Goal: Navigation & Orientation: Find specific page/section

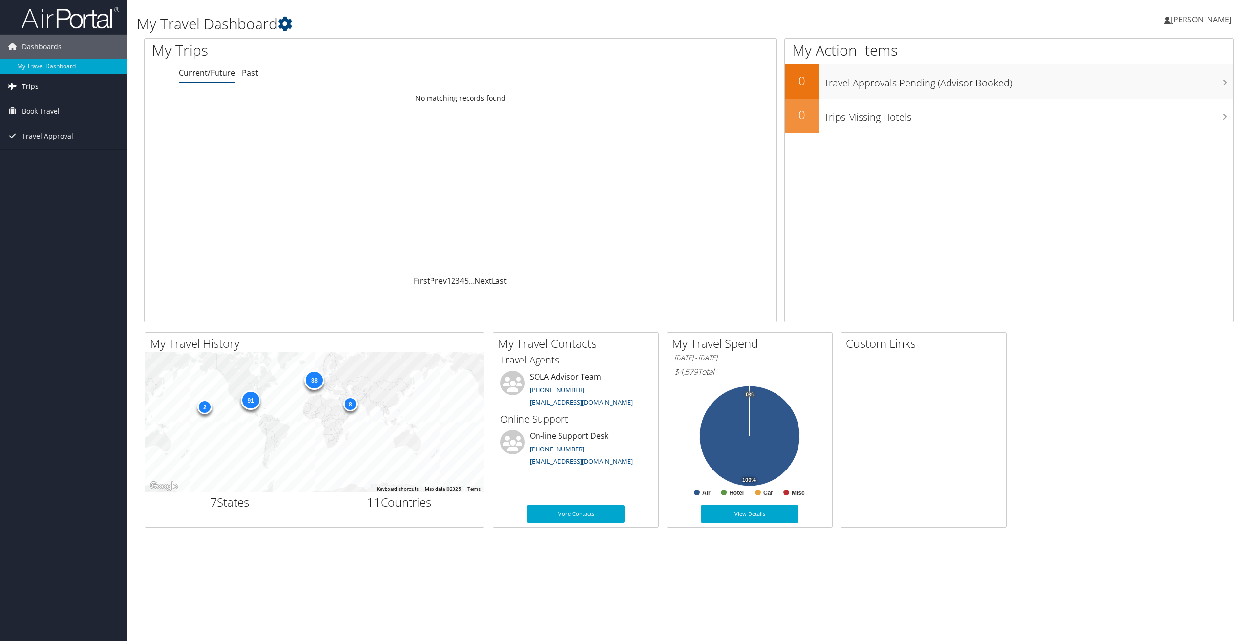
click at [34, 84] on span "Trips" at bounding box center [30, 86] width 17 height 24
click at [44, 104] on link "Current/Future Trips" at bounding box center [63, 106] width 127 height 15
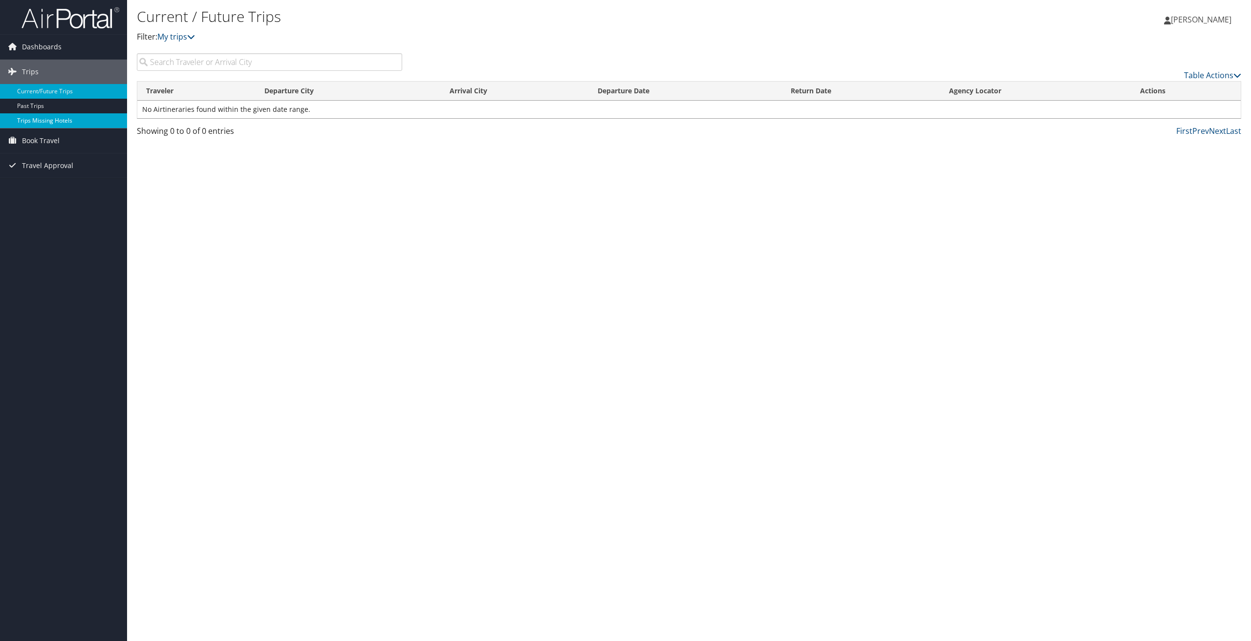
click at [34, 119] on link "Trips Missing Hotels" at bounding box center [63, 120] width 127 height 15
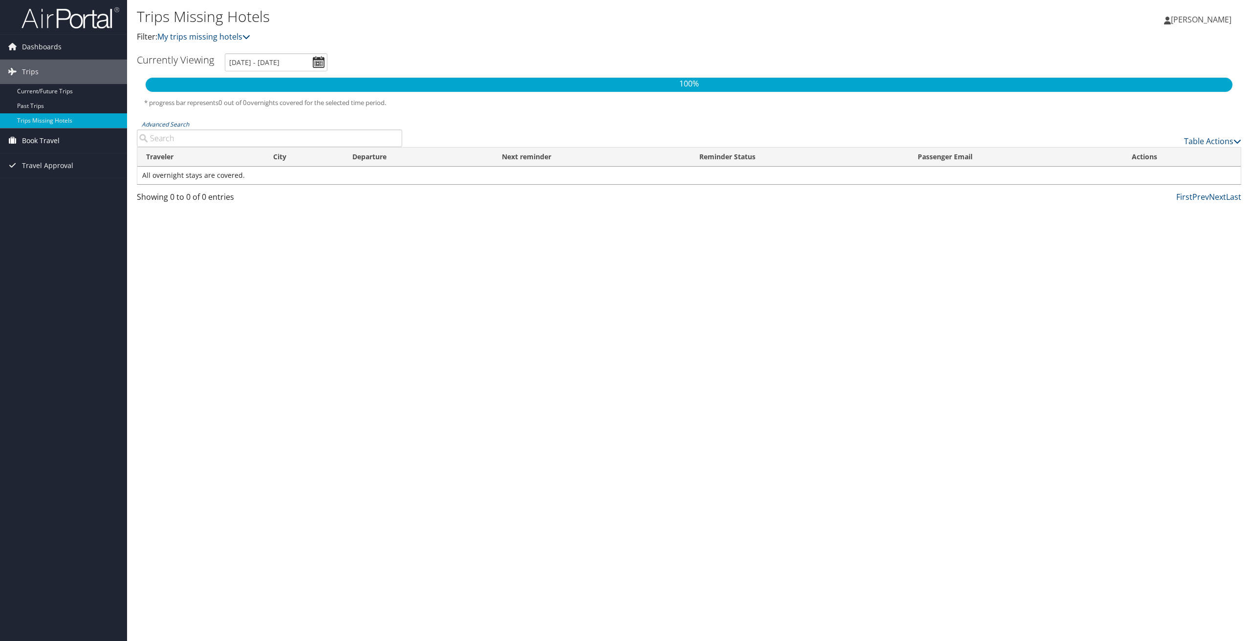
click at [43, 140] on span "Book Travel" at bounding box center [41, 140] width 38 height 24
click at [29, 70] on span "Trips" at bounding box center [30, 72] width 17 height 24
click at [35, 47] on span "Dashboards" at bounding box center [42, 47] width 40 height 24
click at [37, 64] on link "My Travel Dashboard" at bounding box center [63, 66] width 127 height 15
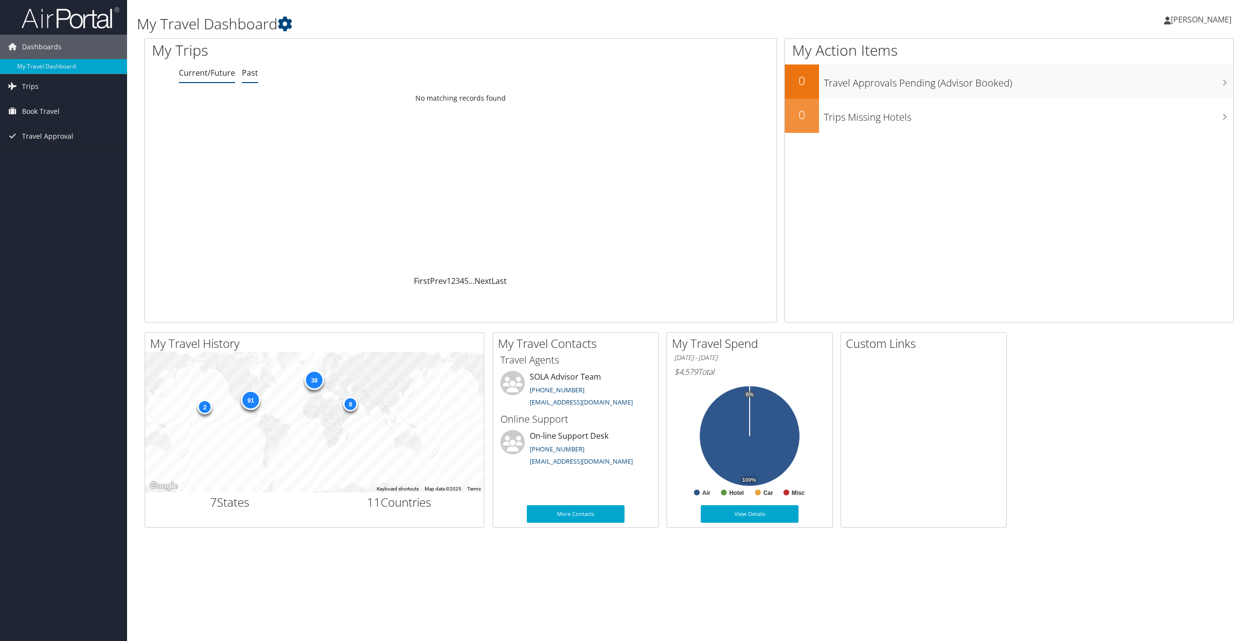
click at [251, 76] on link "Past" at bounding box center [250, 72] width 16 height 11
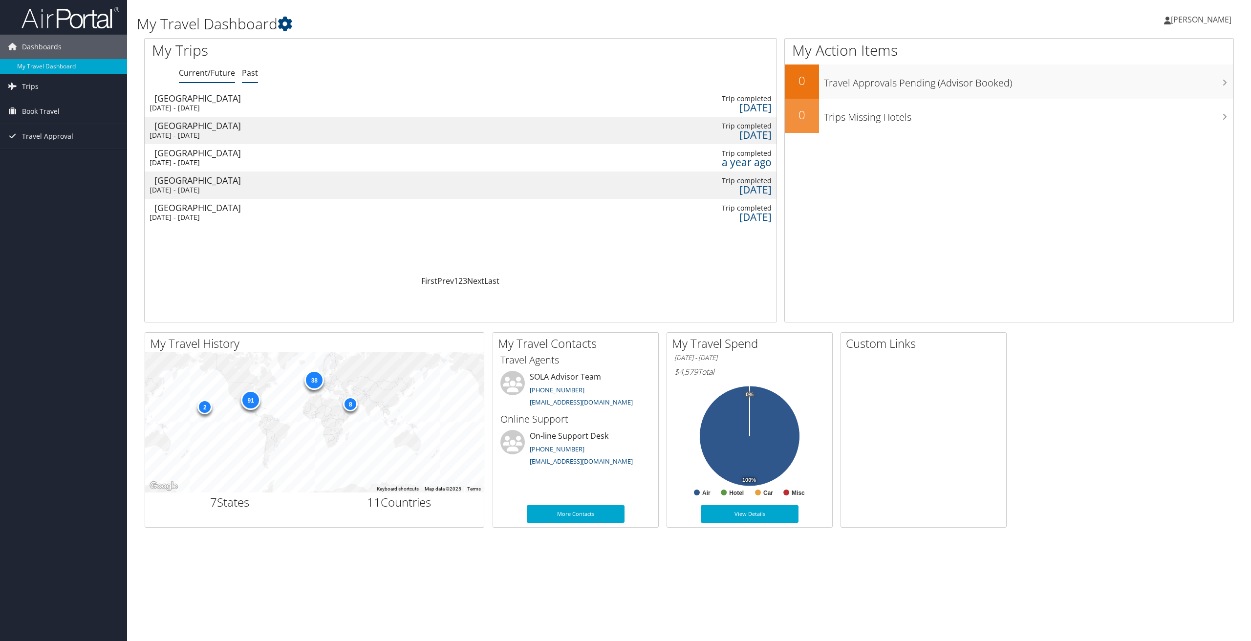
click at [203, 73] on link "Current/Future" at bounding box center [207, 72] width 56 height 11
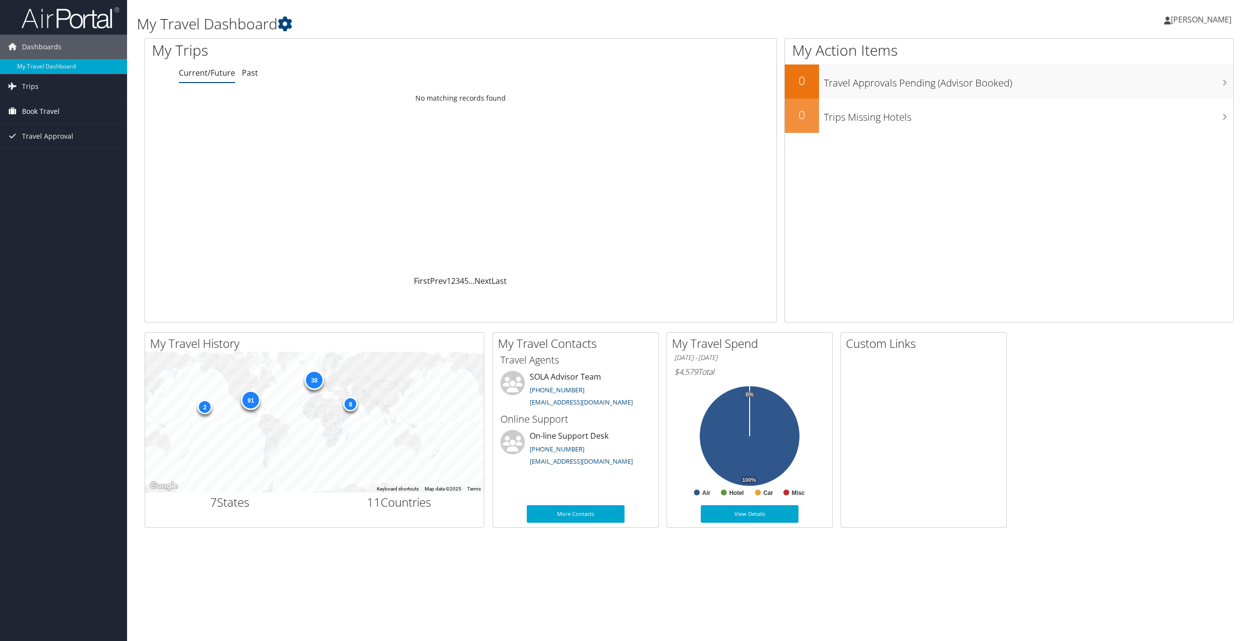
click at [45, 111] on span "Book Travel" at bounding box center [41, 111] width 38 height 24
click at [39, 142] on link "Book/Manage Online Trips" at bounding box center [63, 145] width 127 height 15
